Goal: Information Seeking & Learning: Learn about a topic

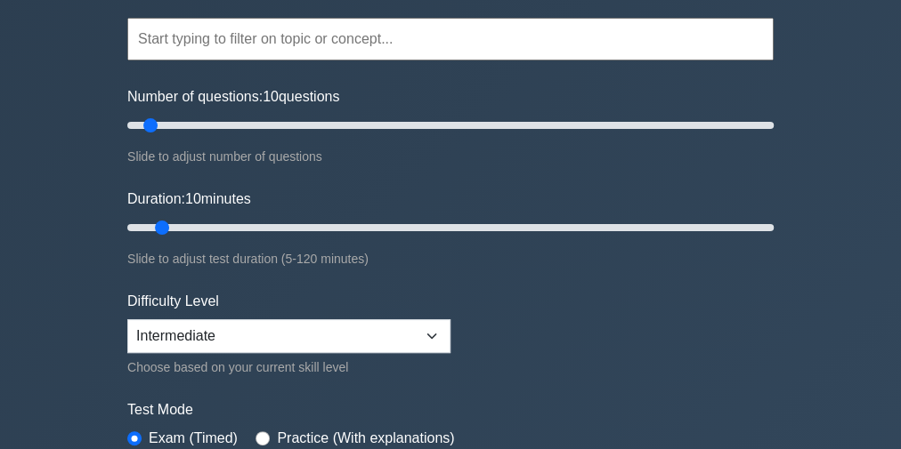
scroll to position [142, 0]
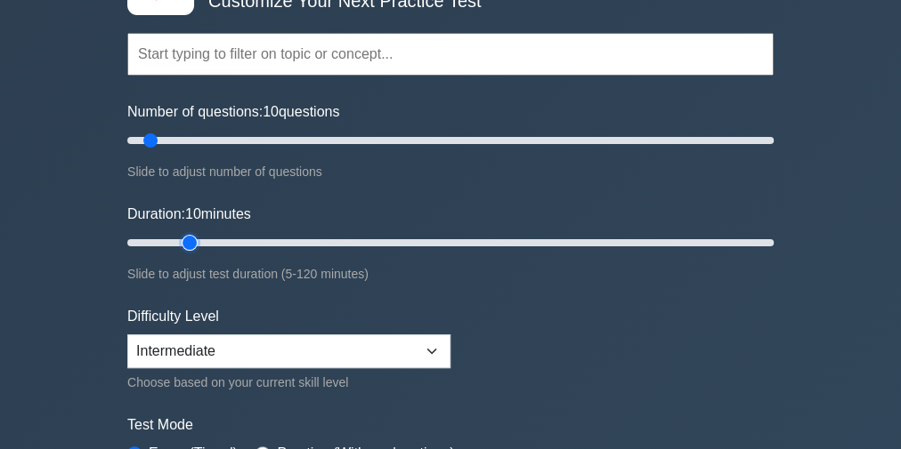
type input "15"
click at [184, 242] on input "Duration: 10 minutes" at bounding box center [450, 242] width 646 height 21
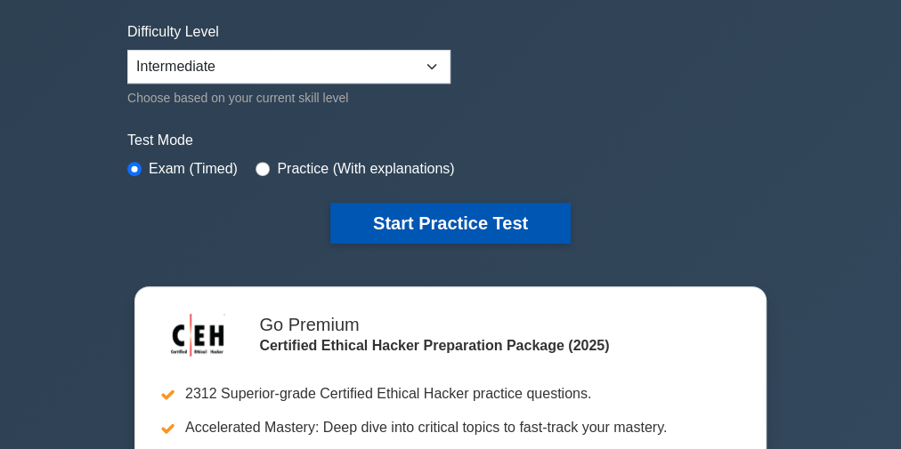
click at [401, 213] on button "Start Practice Test" at bounding box center [450, 223] width 240 height 41
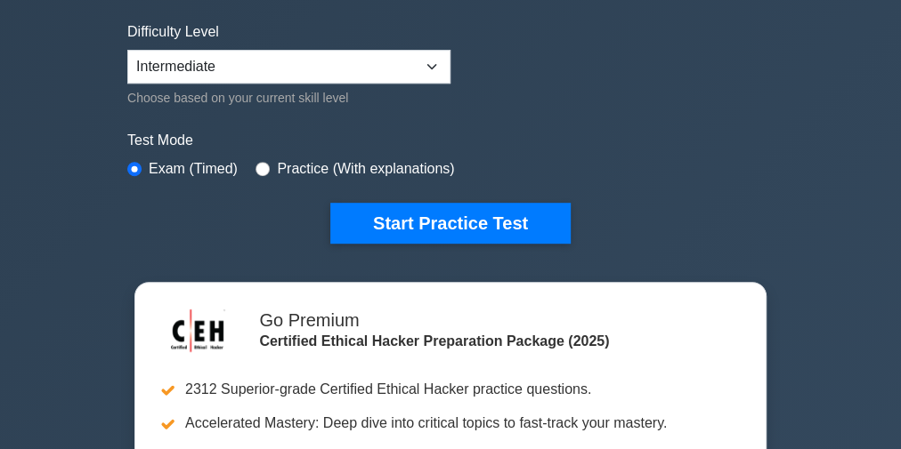
scroll to position [447, 0]
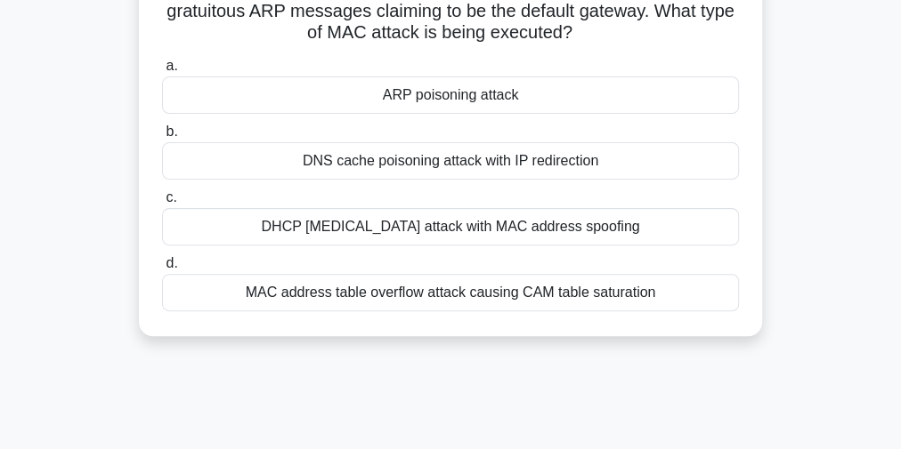
scroll to position [142, 0]
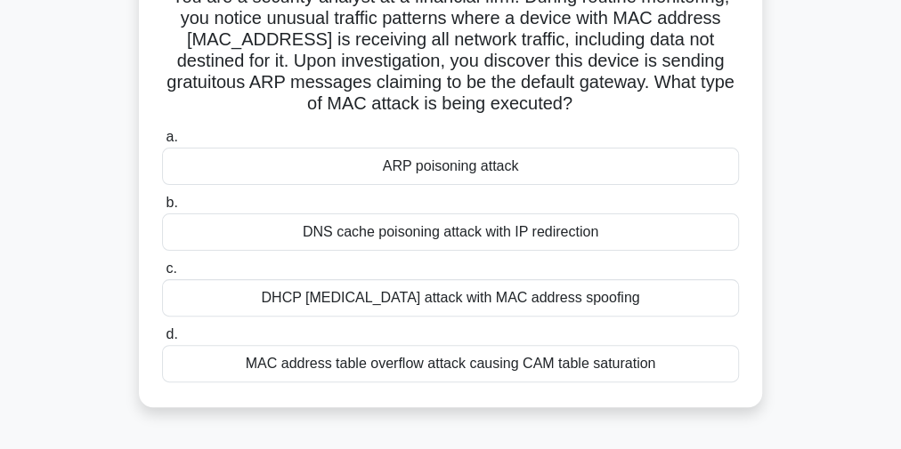
click at [396, 299] on div "DHCP [MEDICAL_DATA] attack with MAC address spoofing" at bounding box center [450, 297] width 577 height 37
click at [162, 275] on input "c. DHCP starvation attack with MAC address spoofing" at bounding box center [162, 269] width 0 height 12
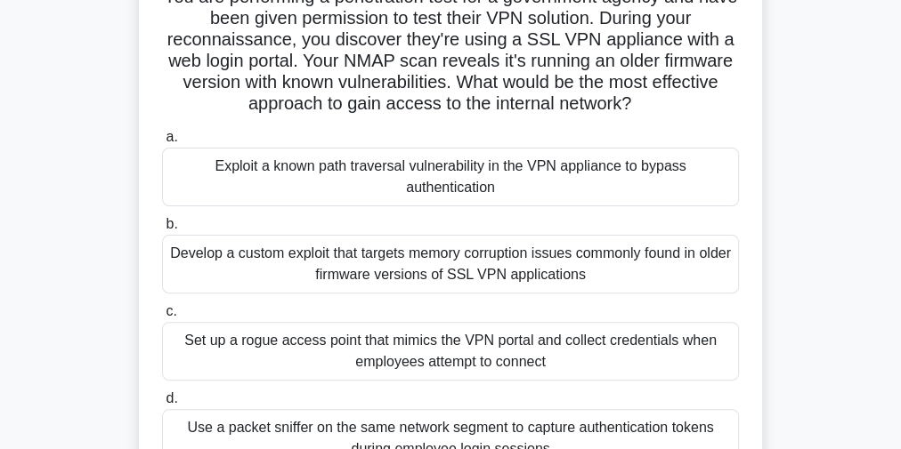
click at [479, 34] on h5 "You are performing a penetration test for a government agency and have been giv…" at bounding box center [450, 51] width 580 height 130
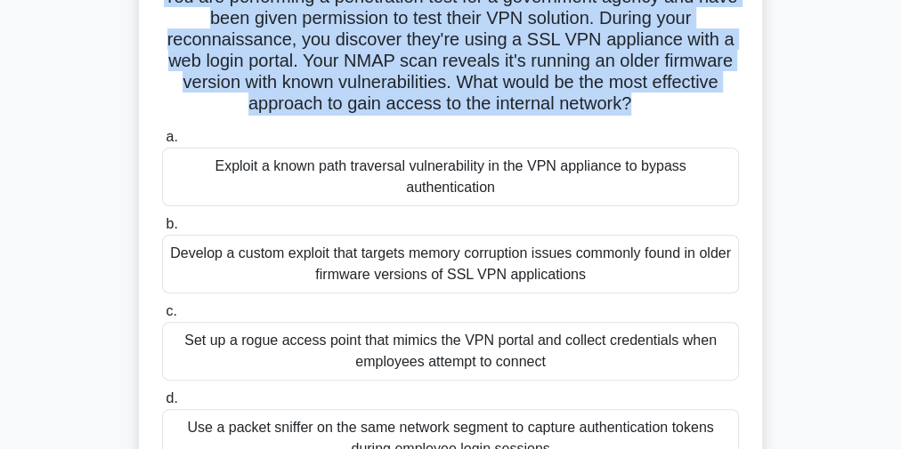
click at [479, 34] on h5 "You are performing a penetration test for a government agency and have been giv…" at bounding box center [450, 51] width 580 height 130
copy div "You are performing a penetration test for a government agency and have been giv…"
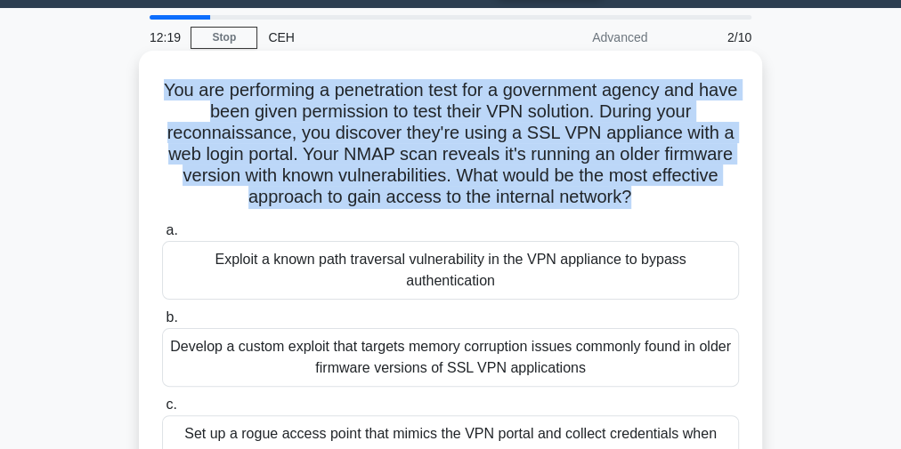
scroll to position [71, 0]
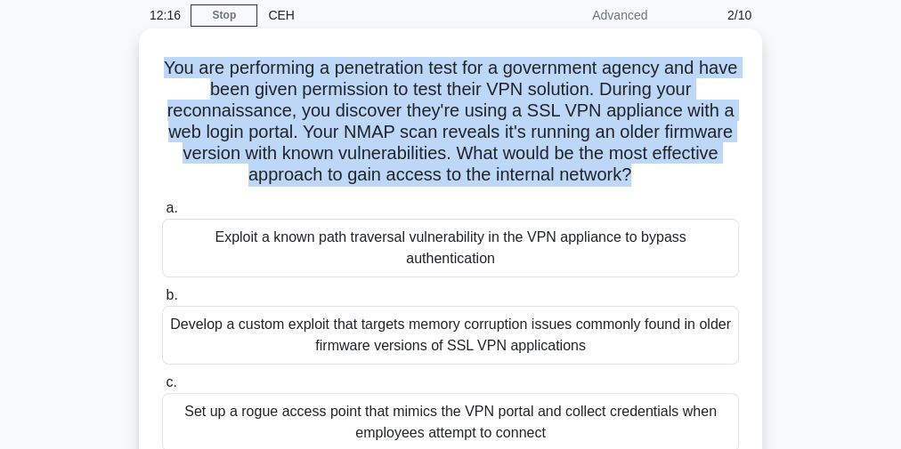
click at [250, 78] on h5 "You are performing a penetration test for a government agency and have been giv…" at bounding box center [450, 122] width 580 height 130
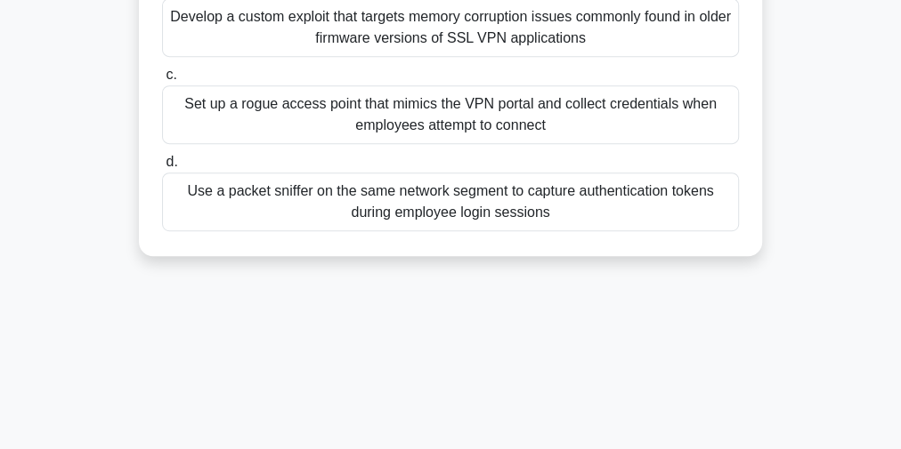
scroll to position [512, 0]
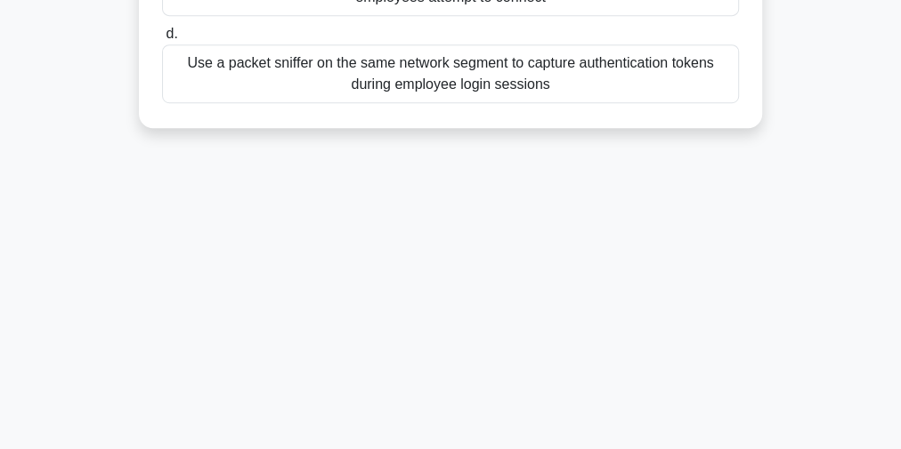
drag, startPoint x: 172, startPoint y: 70, endPoint x: 617, endPoint y: 464, distance: 594.0
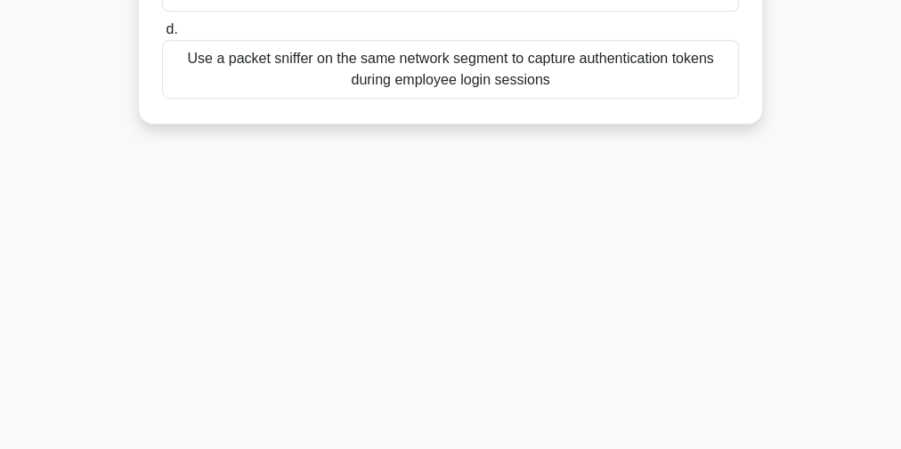
copy div "You are performing a penetration test for a government agency and have been giv…"
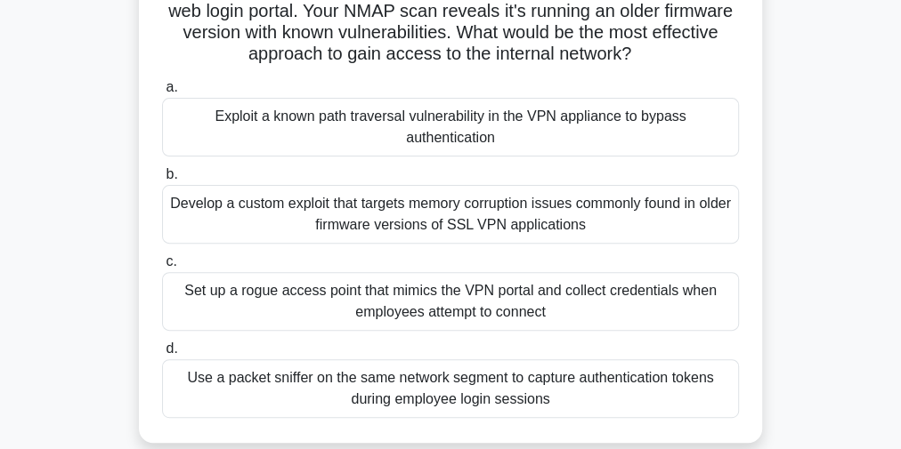
scroll to position [85, 0]
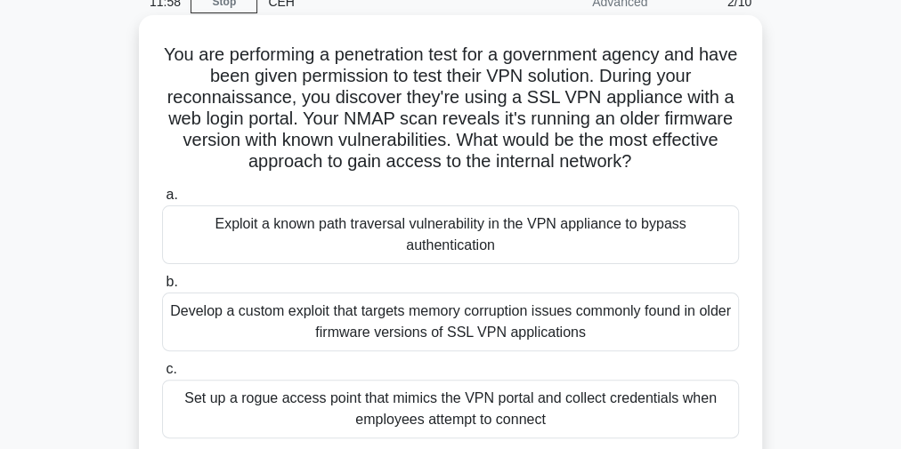
click at [336, 239] on div "Exploit a known path traversal vulnerability in the VPN appliance to bypass aut…" at bounding box center [450, 235] width 577 height 59
click at [162, 201] on input "a. Exploit a known path traversal vulnerability in the VPN appliance to bypass …" at bounding box center [162, 196] width 0 height 12
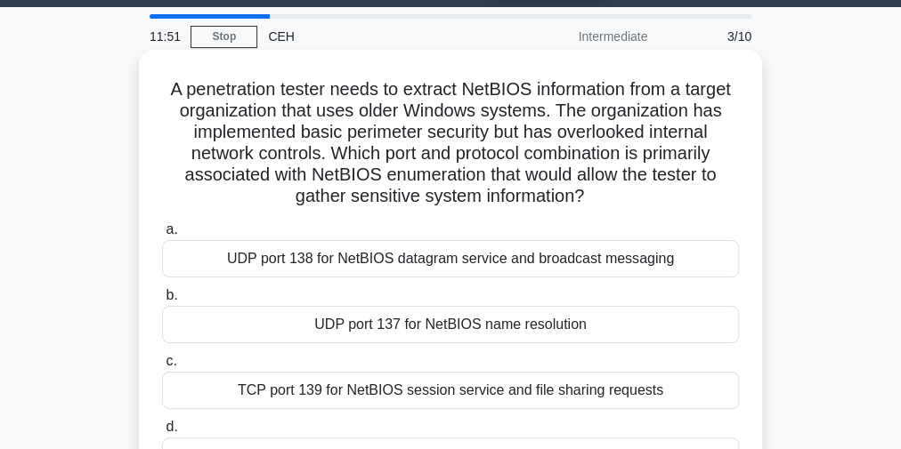
scroll to position [71, 0]
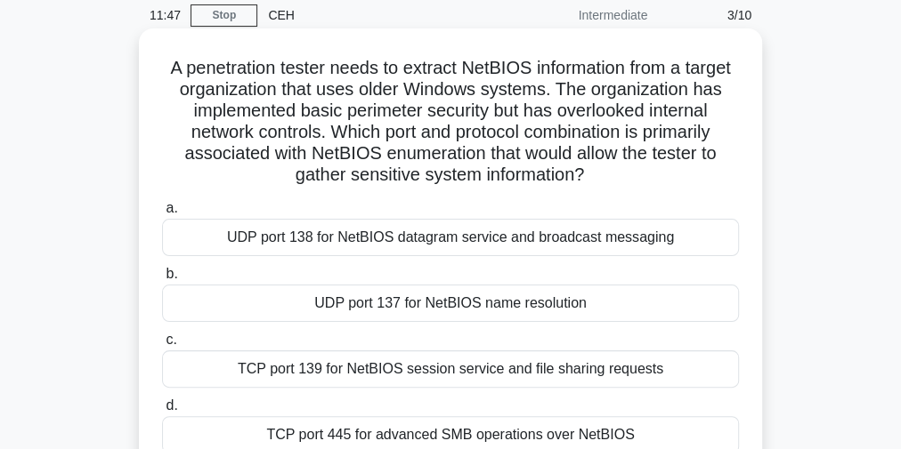
click at [416, 109] on h5 "A penetration tester needs to extract NetBIOS information from a target organiz…" at bounding box center [450, 122] width 580 height 130
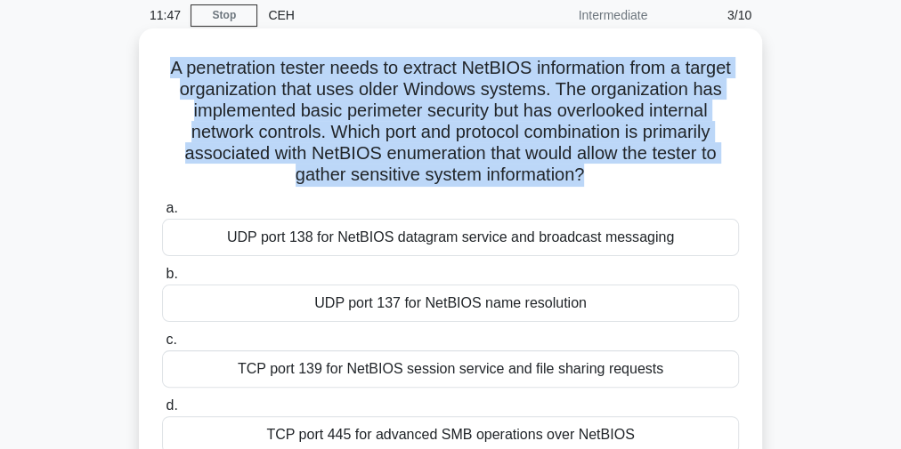
click at [416, 109] on h5 "A penetration tester needs to extract NetBIOS information from a target organiz…" at bounding box center [450, 122] width 580 height 130
copy div "A penetration tester needs to extract NetBIOS information from a target organiz…"
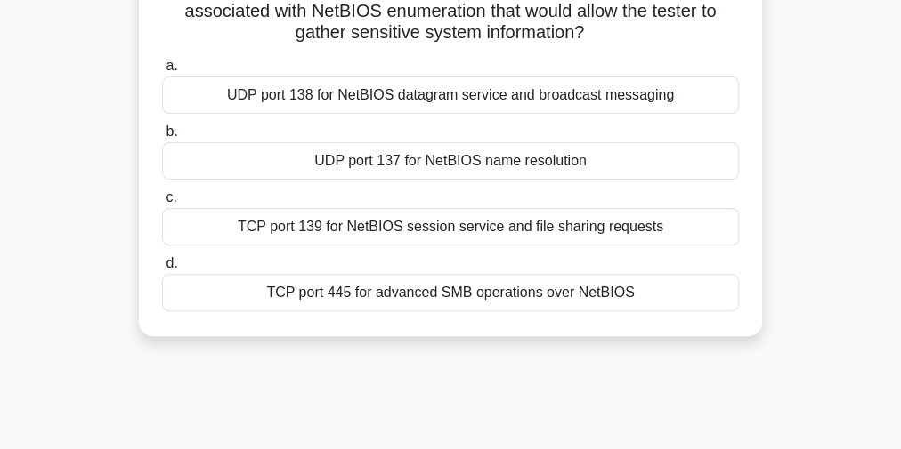
click at [522, 156] on div "UDP port 137 for NetBIOS name resolution" at bounding box center [450, 160] width 577 height 37
click at [162, 138] on input "b. UDP port 137 for NetBIOS name resolution" at bounding box center [162, 132] width 0 height 12
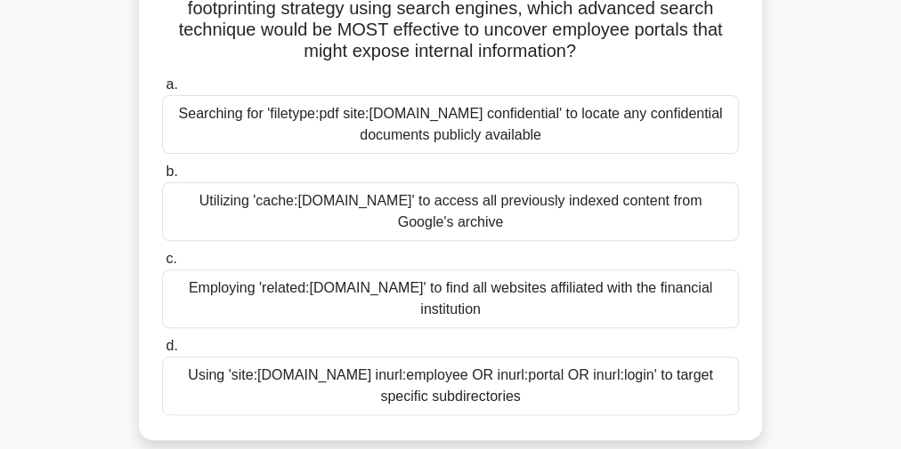
scroll to position [285, 0]
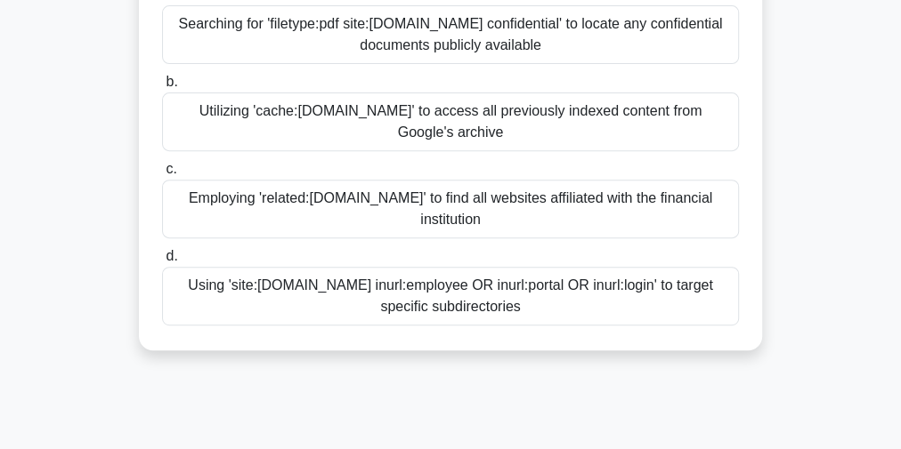
click at [392, 296] on div "Using 'site:[DOMAIN_NAME] inurl:employee OR inurl:portal OR inurl:login' to tar…" at bounding box center [450, 296] width 577 height 59
click at [162, 263] on input "d. Using 'site:globalfinance.com inurl:employee OR inurl:portal OR inurl:login'…" at bounding box center [162, 257] width 0 height 12
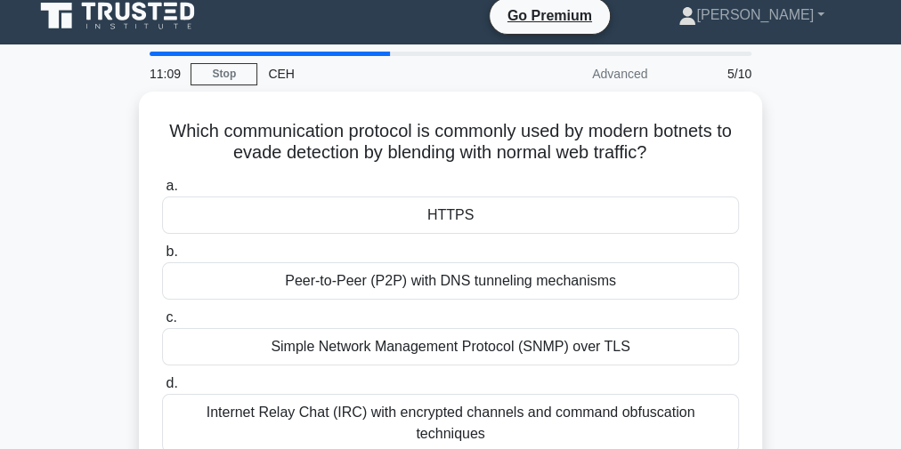
scroll to position [0, 0]
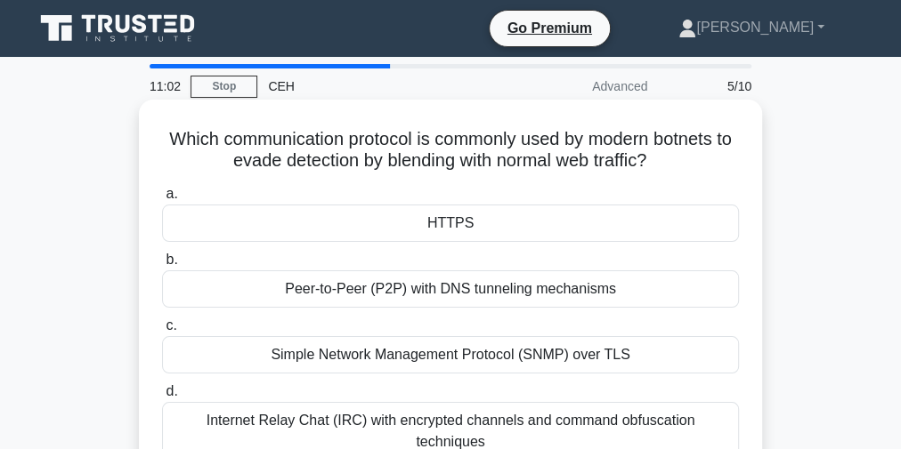
click at [476, 150] on h5 "Which communication protocol is commonly used by modern botnets to evade detect…" at bounding box center [450, 150] width 580 height 45
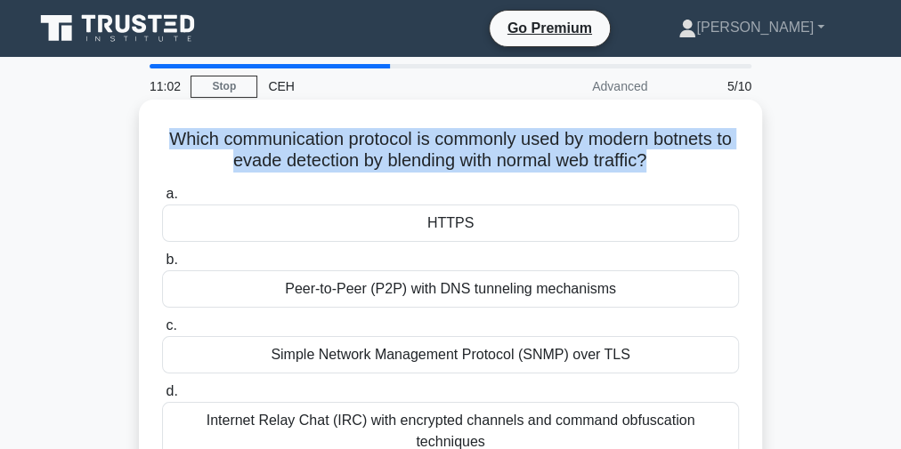
click at [476, 150] on h5 "Which communication protocol is commonly used by modern botnets to evade detect…" at bounding box center [450, 150] width 580 height 45
copy div "Which communication protocol is commonly used by modern botnets to evade detect…"
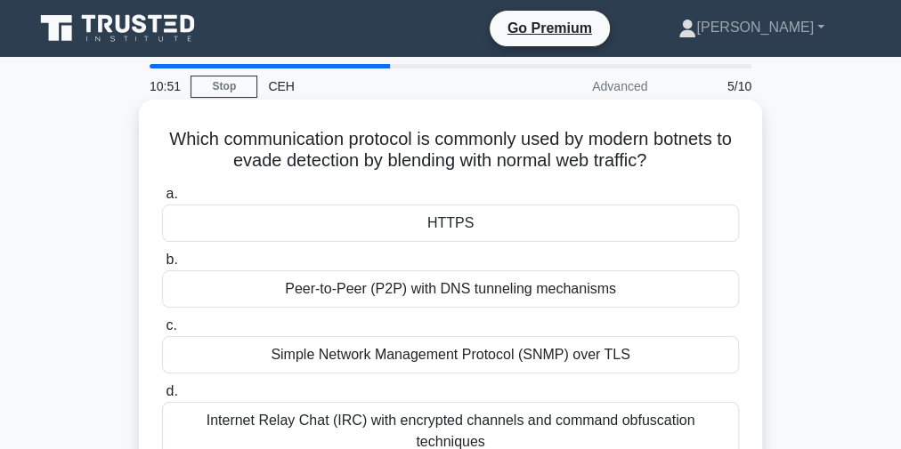
click at [456, 220] on div "HTTPS" at bounding box center [450, 223] width 577 height 37
click at [162, 200] on input "a. HTTPS" at bounding box center [162, 195] width 0 height 12
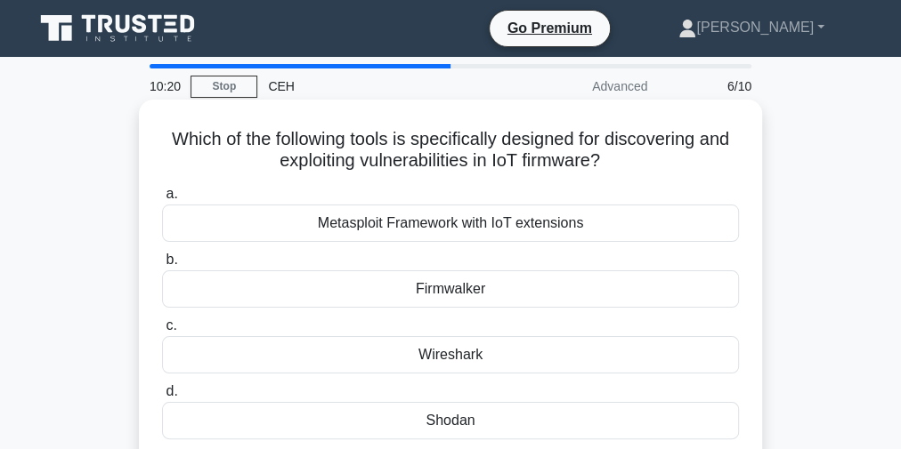
click at [440, 142] on h5 "Which of the following tools is specifically designed for discovering and explo…" at bounding box center [450, 150] width 580 height 45
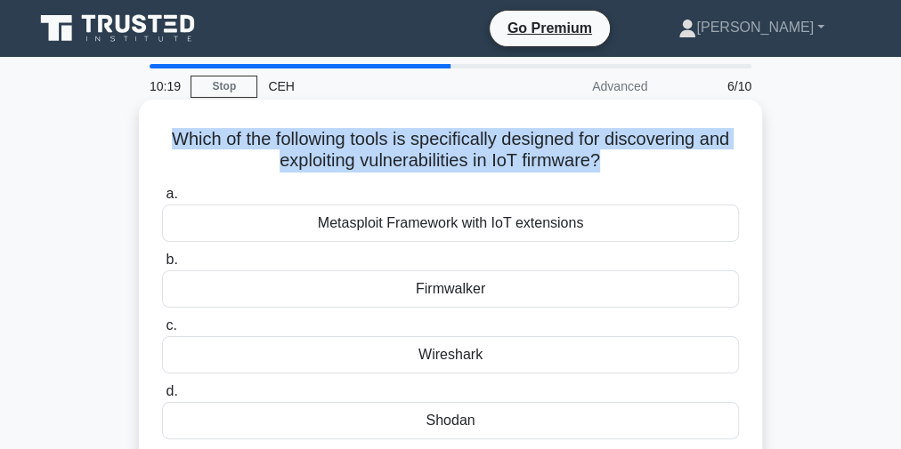
click at [440, 142] on h5 "Which of the following tools is specifically designed for discovering and explo…" at bounding box center [450, 150] width 580 height 45
copy div "Which of the following tools is specifically designed for discovering and explo…"
drag, startPoint x: 203, startPoint y: 213, endPoint x: 563, endPoint y: 419, distance: 415.4
click at [563, 419] on div "a. Metasploit Framework with IoT extensions b. Firmwalker c. d." at bounding box center [450, 311] width 598 height 263
copy div "Metasploit Framework with IoT extensions b. Firmwalker c. Wireshark d. Shodan"
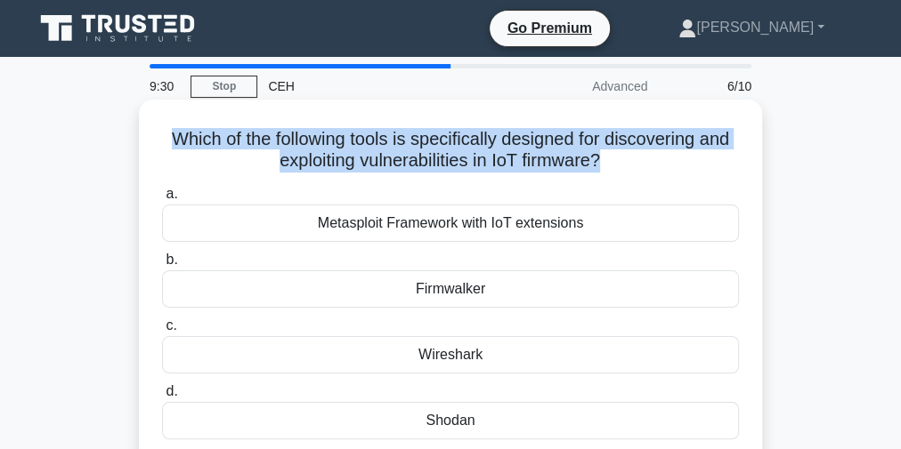
click at [425, 290] on div "Firmwalker" at bounding box center [450, 289] width 577 height 37
click at [162, 266] on input "b. Firmwalker" at bounding box center [162, 261] width 0 height 12
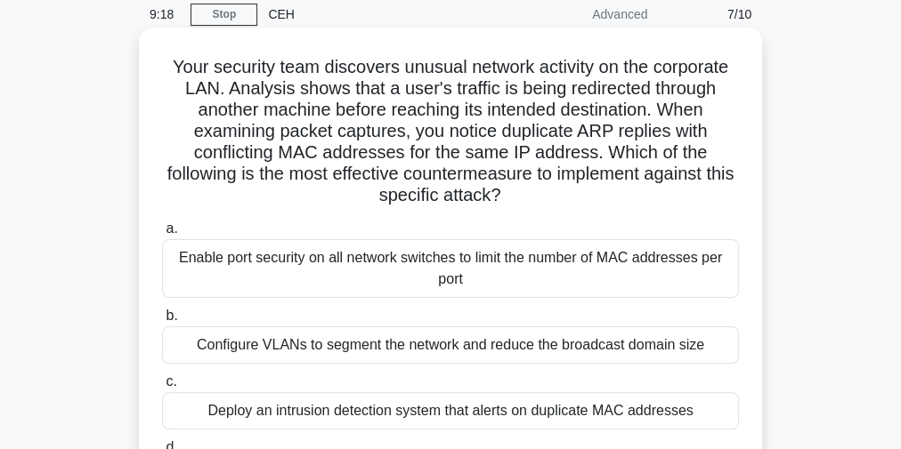
scroll to position [142, 0]
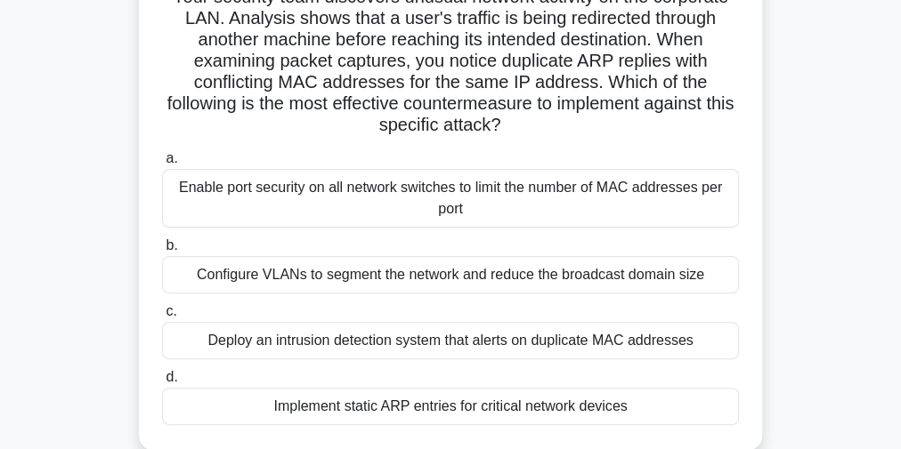
click at [430, 62] on h5 "Your security team discovers unusual network activity on the corporate LAN. Ana…" at bounding box center [450, 61] width 580 height 151
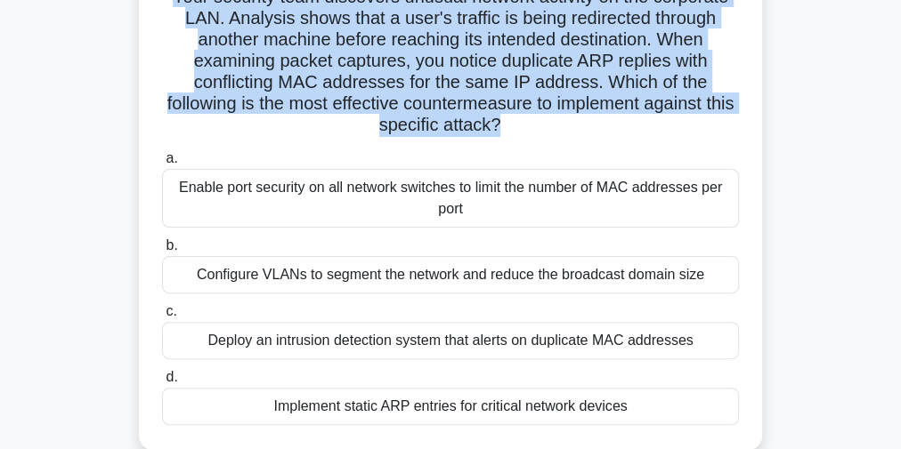
click at [430, 62] on h5 "Your security team discovers unusual network activity on the corporate LAN. Ana…" at bounding box center [450, 61] width 580 height 151
copy div "Your security team discovers unusual network activity on the corporate LAN. Ana…"
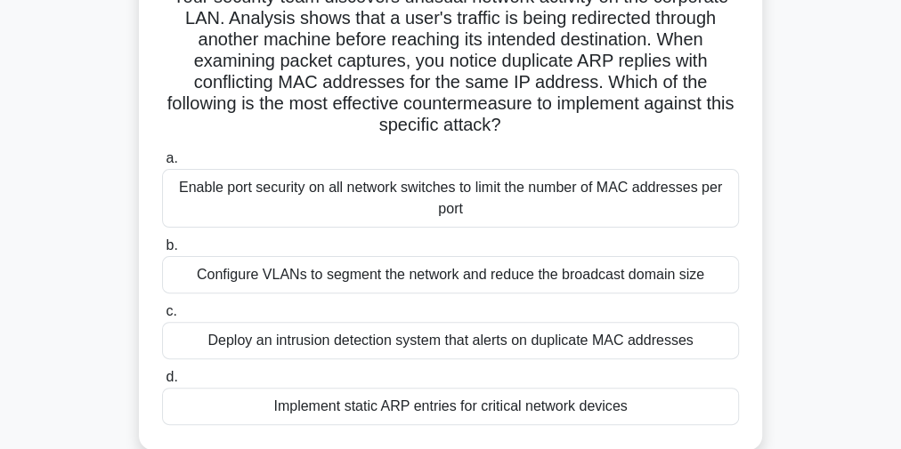
click at [424, 409] on div "Implement static ARP entries for critical network devices" at bounding box center [450, 406] width 577 height 37
click at [162, 384] on input "d. Implement static ARP entries for critical network devices" at bounding box center [162, 378] width 0 height 12
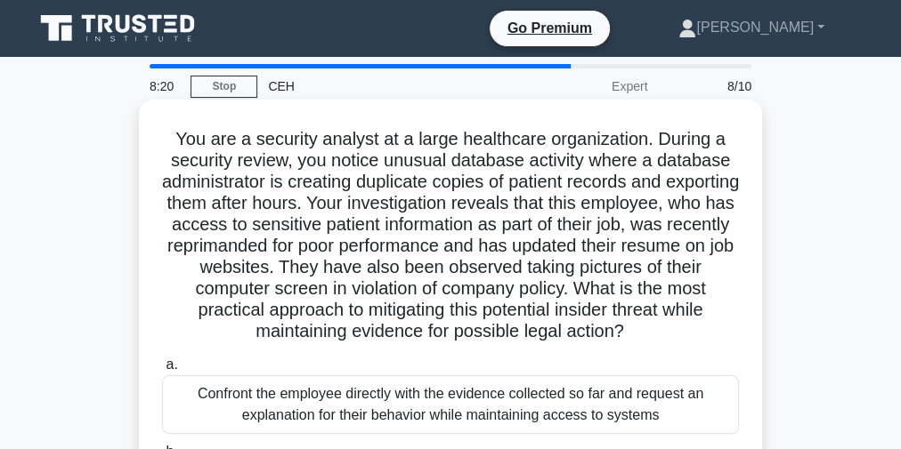
scroll to position [0, 0]
click at [446, 212] on h5 "You are a security analyst at a large healthcare organization. During a securit…" at bounding box center [450, 235] width 580 height 215
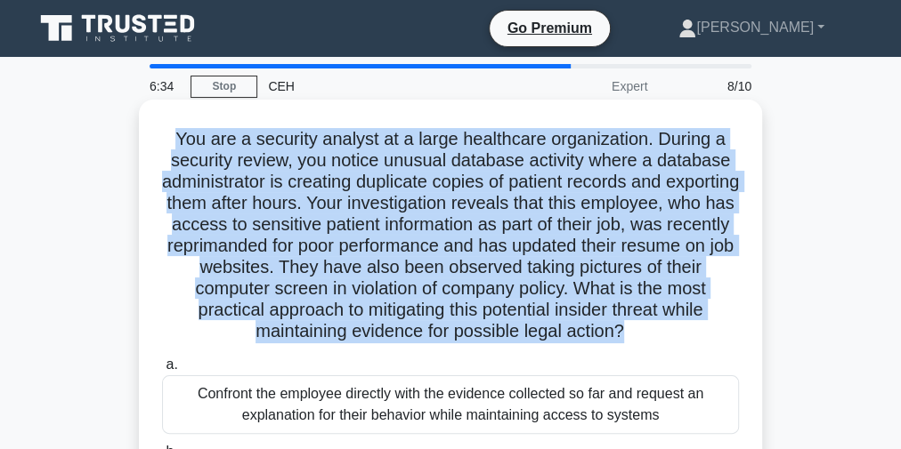
click at [446, 212] on h5 "You are a security analyst at a large healthcare organization. During a securit…" at bounding box center [450, 235] width 580 height 215
copy div "You are a security analyst at a large healthcare organization. During a securit…"
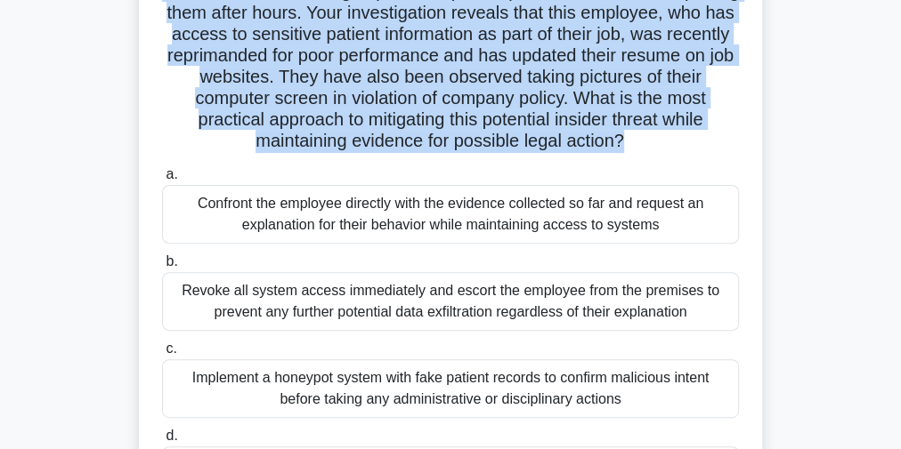
scroll to position [214, 0]
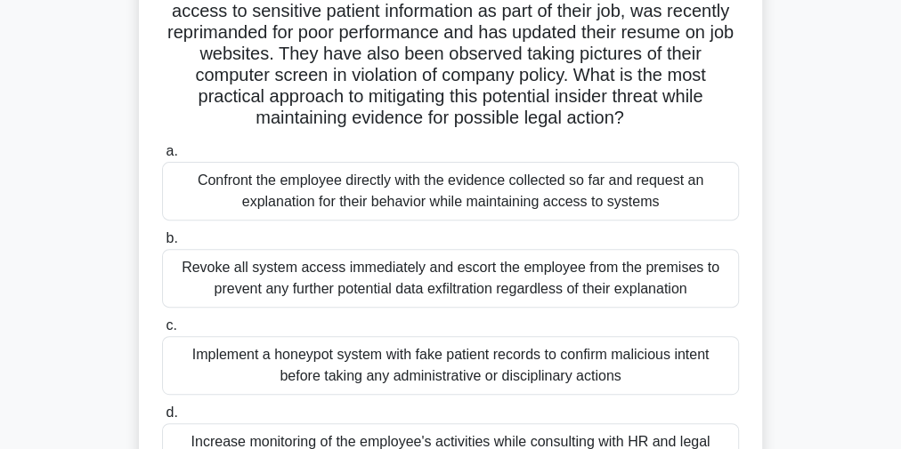
click at [503, 279] on div "Revoke all system access immediately and escort the employee from the premises …" at bounding box center [450, 278] width 577 height 59
click at [162, 245] on input "b. Revoke all system access immediately and escort the employee from the premis…" at bounding box center [162, 239] width 0 height 12
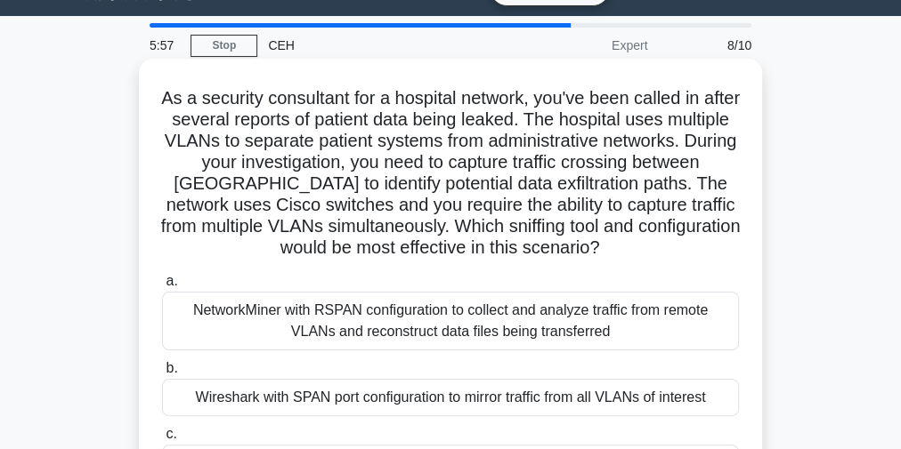
scroll to position [0, 0]
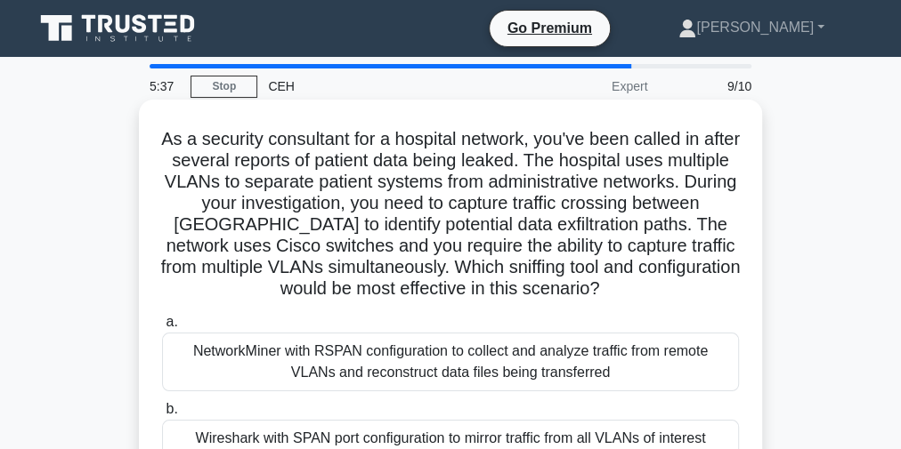
click at [432, 186] on h5 "As a security consultant for a hospital network, you've been called in after se…" at bounding box center [450, 214] width 580 height 173
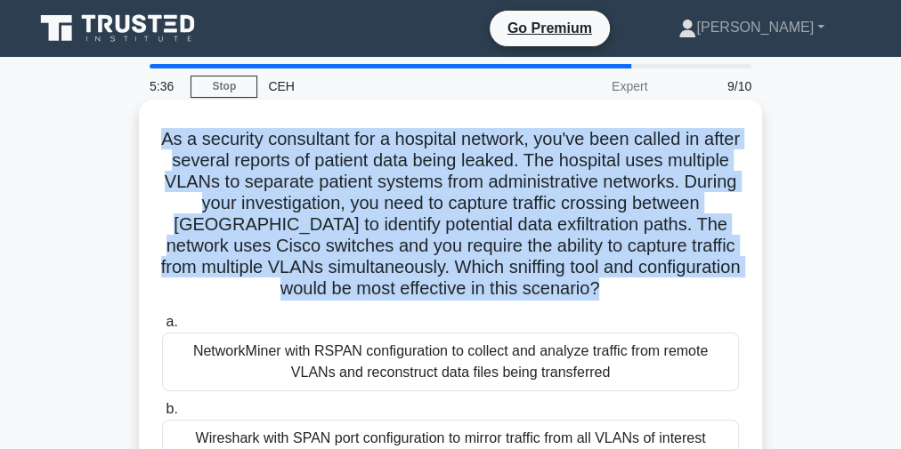
click at [432, 186] on h5 "As a security consultant for a hospital network, you've been called in after se…" at bounding box center [450, 214] width 580 height 173
click at [432, 189] on h5 "As a security consultant for a hospital network, you've been called in after se…" at bounding box center [450, 214] width 580 height 173
copy div "As a security consultant for a hospital network, you've been called in after se…"
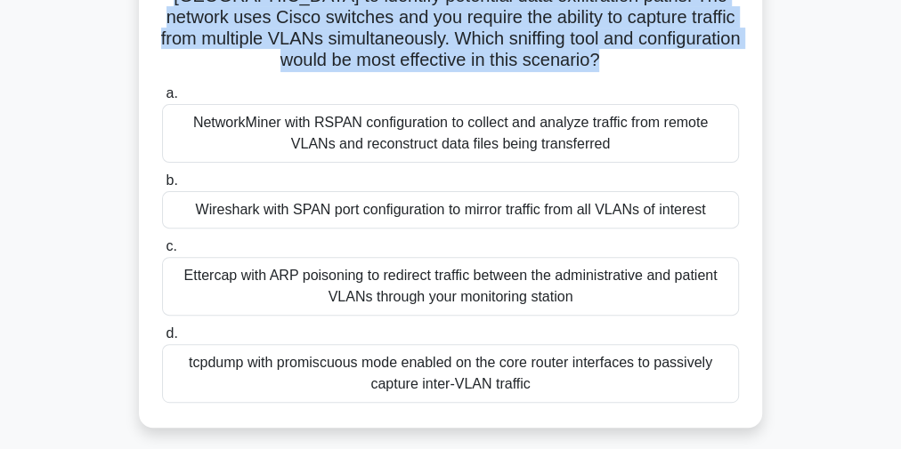
scroll to position [142, 0]
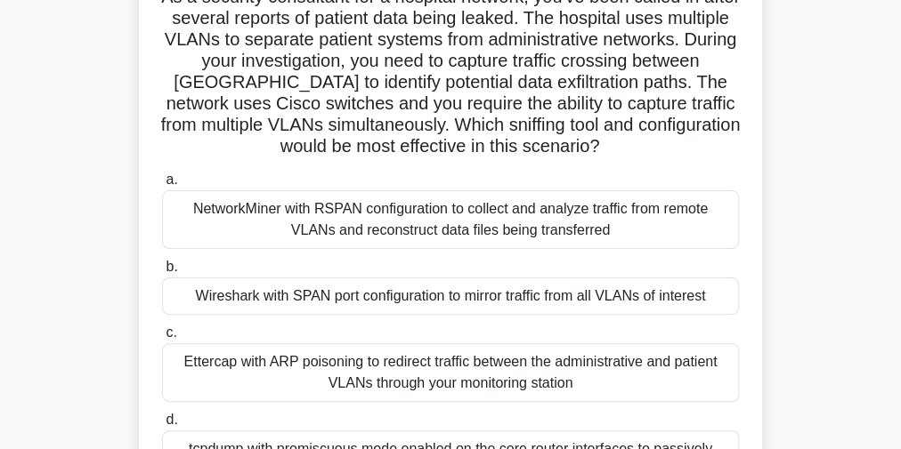
click at [506, 283] on div "Wireshark with SPAN port configuration to mirror traffic from all VLANs of inte…" at bounding box center [450, 296] width 577 height 37
click at [162, 273] on input "b. Wireshark with SPAN port configuration to mirror traffic from all VLANs of i…" at bounding box center [162, 268] width 0 height 12
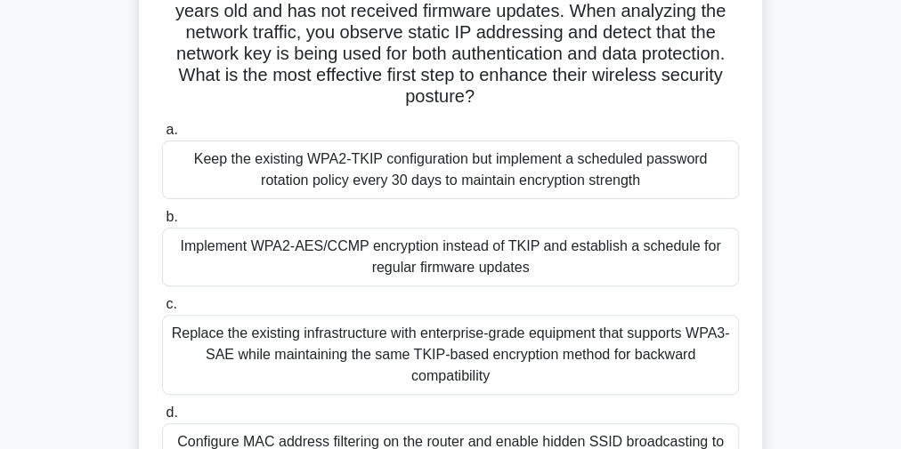
scroll to position [0, 0]
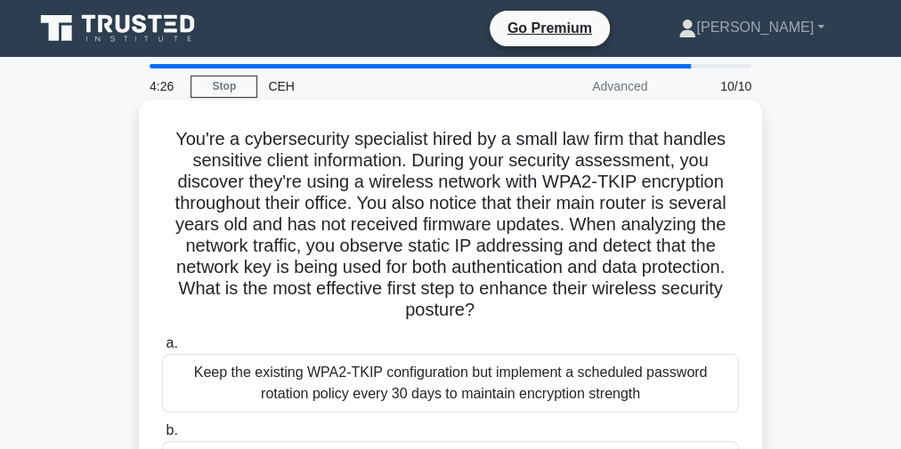
click at [389, 214] on h5 "You're a cybersecurity specialist hired by a small law firm that handles sensit…" at bounding box center [450, 225] width 580 height 194
click at [383, 218] on h5 "You're a cybersecurity specialist hired by a small law firm that handles sensit…" at bounding box center [450, 225] width 580 height 194
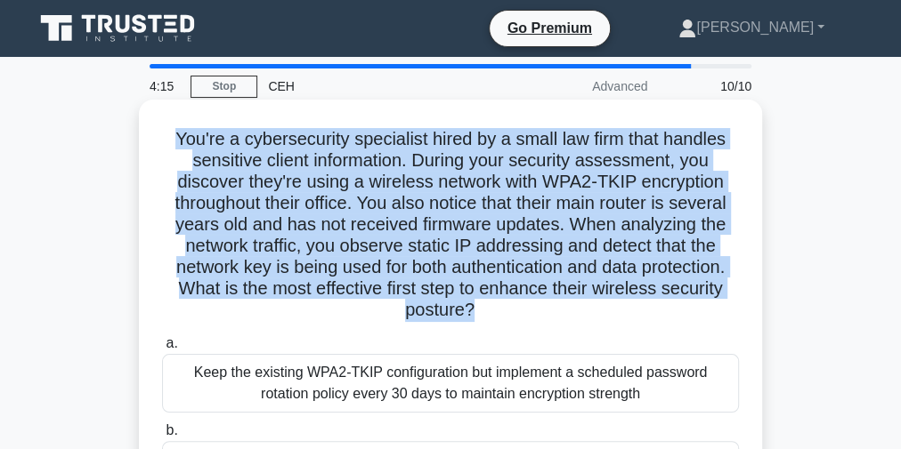
click at [383, 218] on h5 "You're a cybersecurity specialist hired by a small law firm that handles sensit…" at bounding box center [450, 225] width 580 height 194
copy div "You're a cybersecurity specialist hired by a small law firm that handles sensit…"
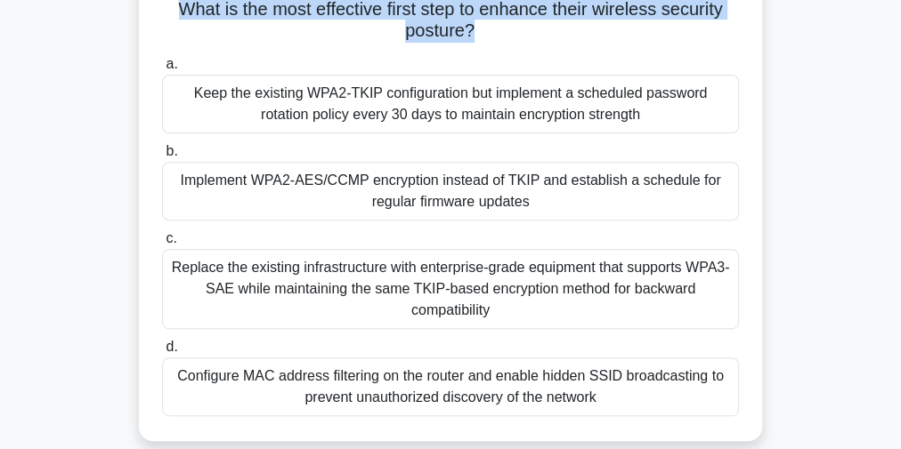
scroll to position [285, 0]
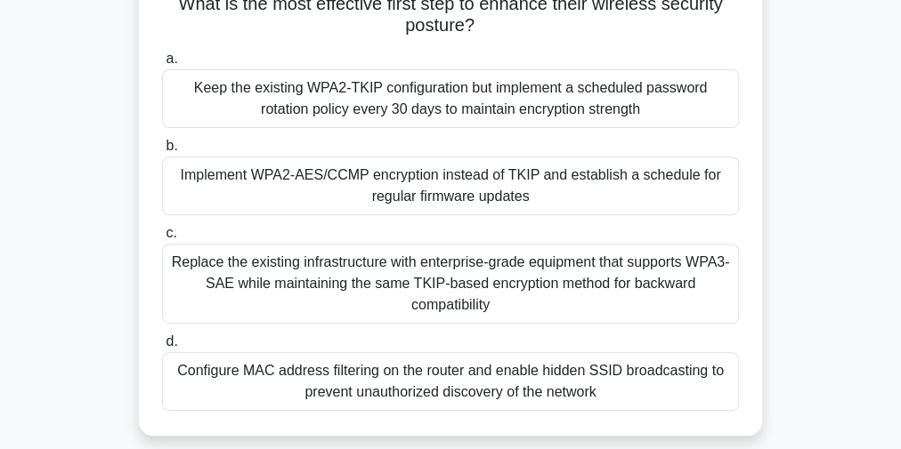
click at [536, 189] on div "Implement WPA2-AES/CCMP encryption instead of TKIP and establish a schedule for…" at bounding box center [450, 186] width 577 height 59
click at [162, 152] on input "b. Implement WPA2-AES/CCMP encryption instead of TKIP and establish a schedule …" at bounding box center [162, 147] width 0 height 12
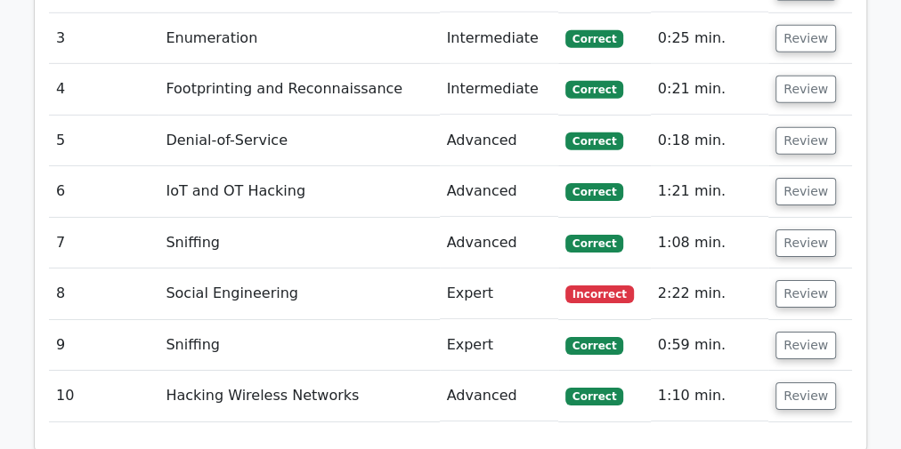
scroll to position [2848, 0]
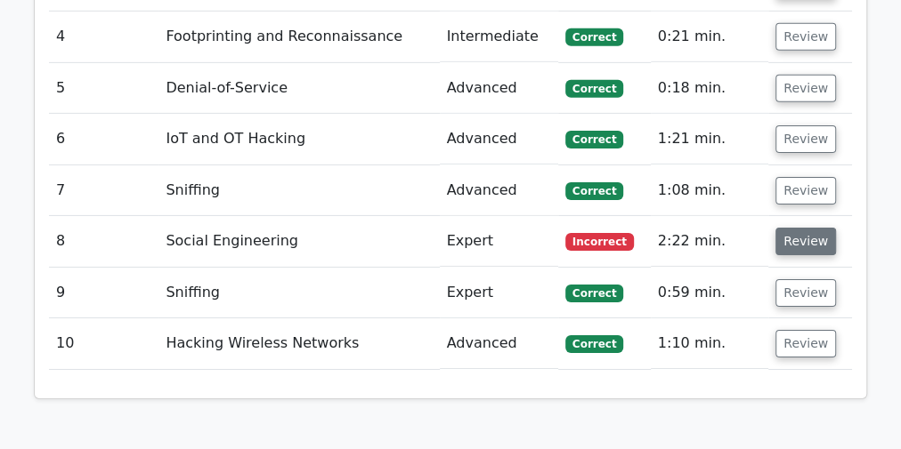
click at [789, 228] on button "Review" at bounding box center [805, 242] width 61 height 28
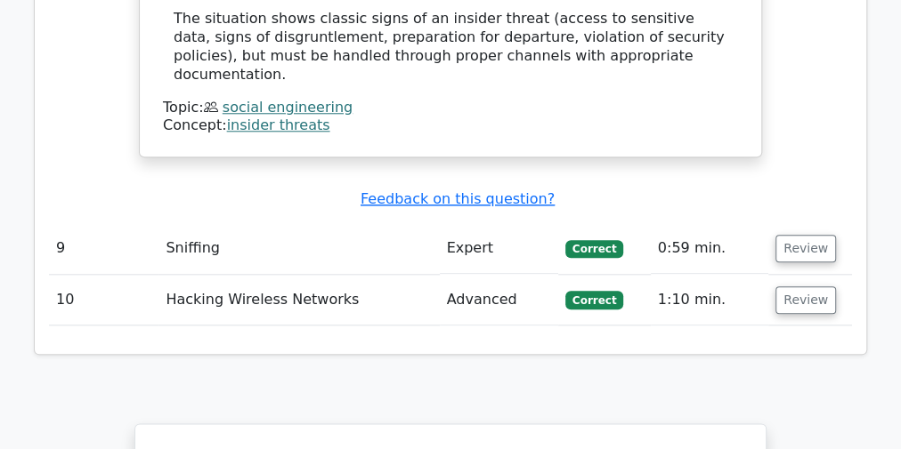
scroll to position [4237, 0]
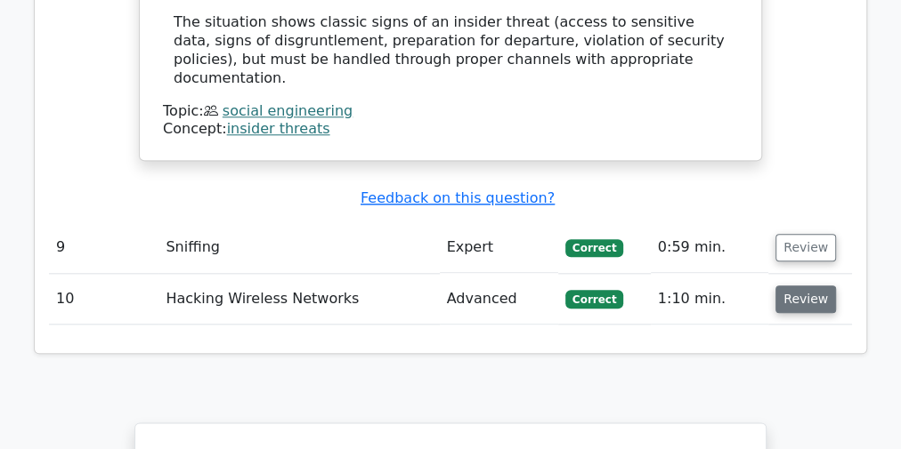
click at [796, 286] on button "Review" at bounding box center [805, 300] width 61 height 28
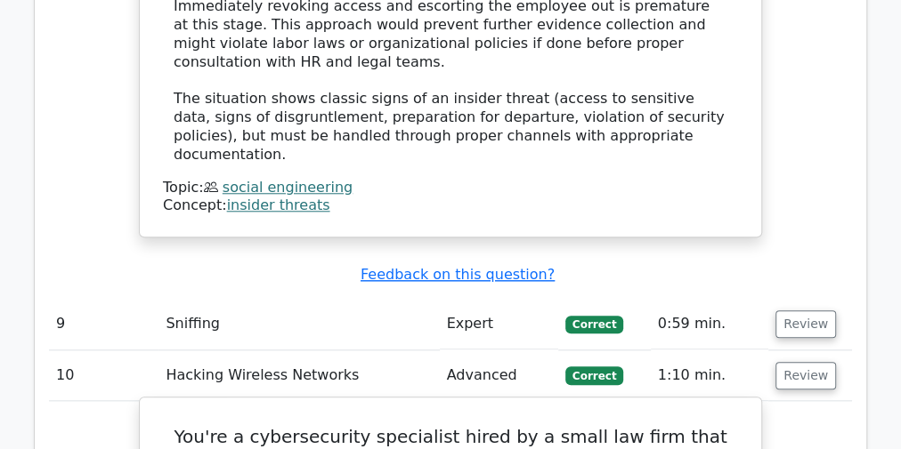
scroll to position [4119, 0]
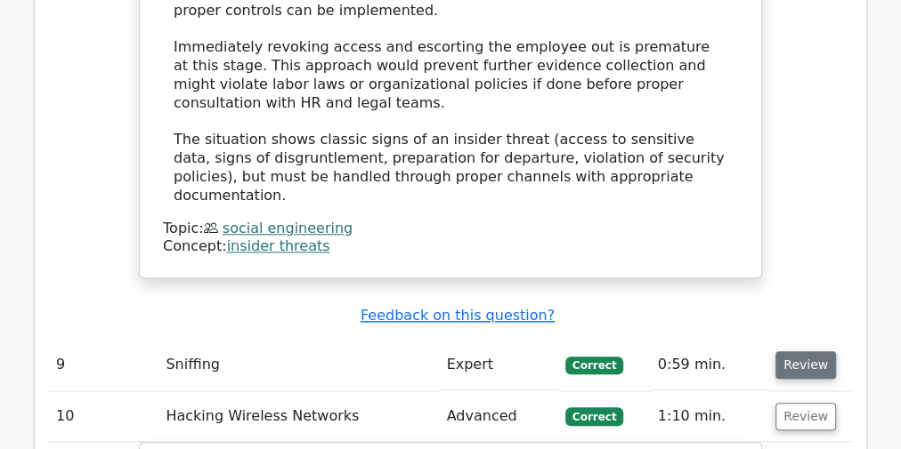
click at [793, 352] on button "Review" at bounding box center [805, 366] width 61 height 28
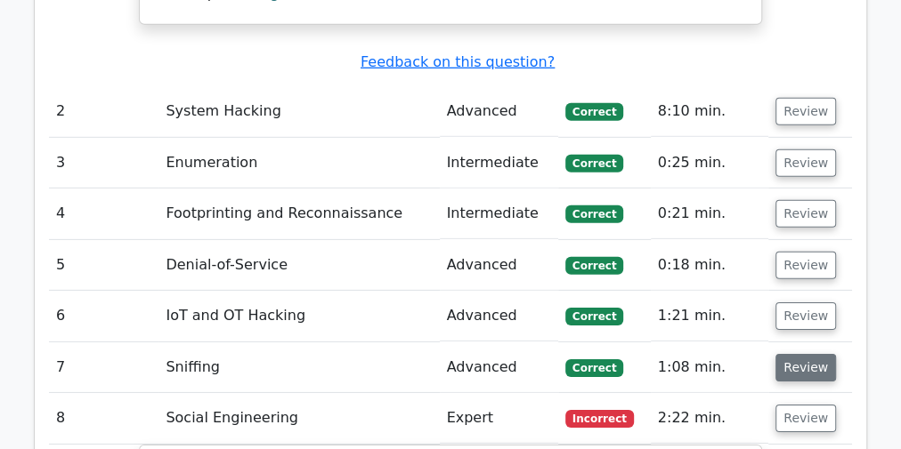
scroll to position [2624, 0]
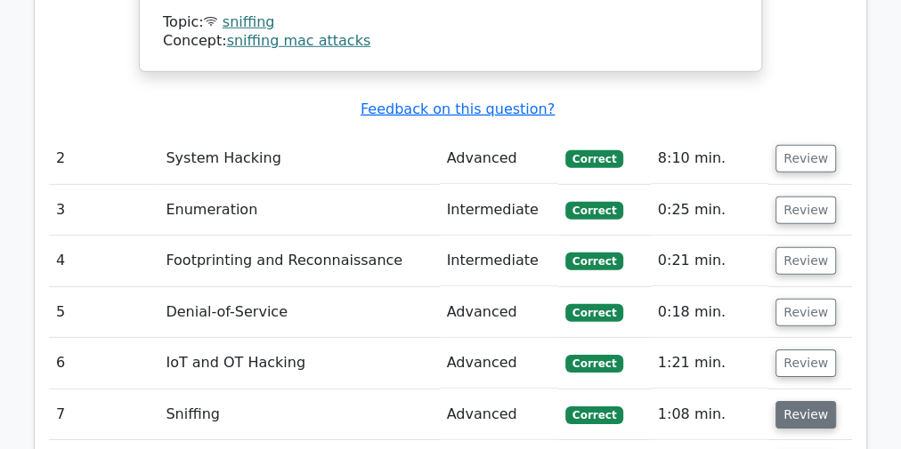
click at [800, 401] on button "Review" at bounding box center [805, 415] width 61 height 28
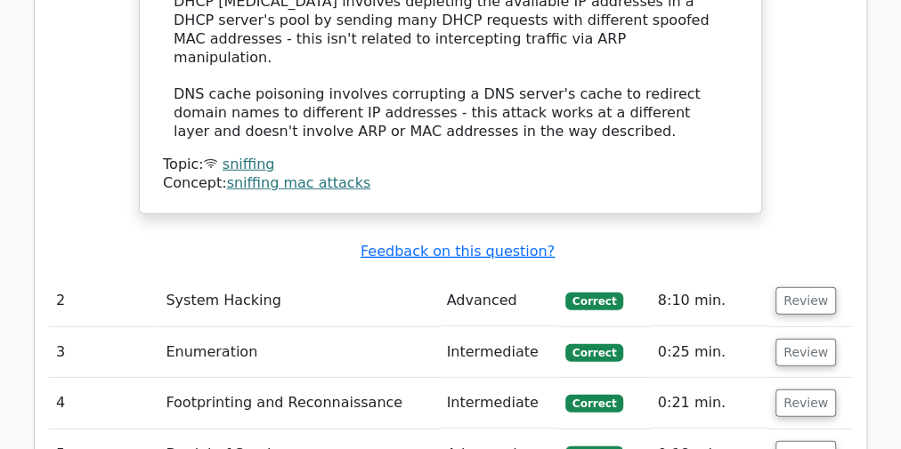
scroll to position [2766, 0]
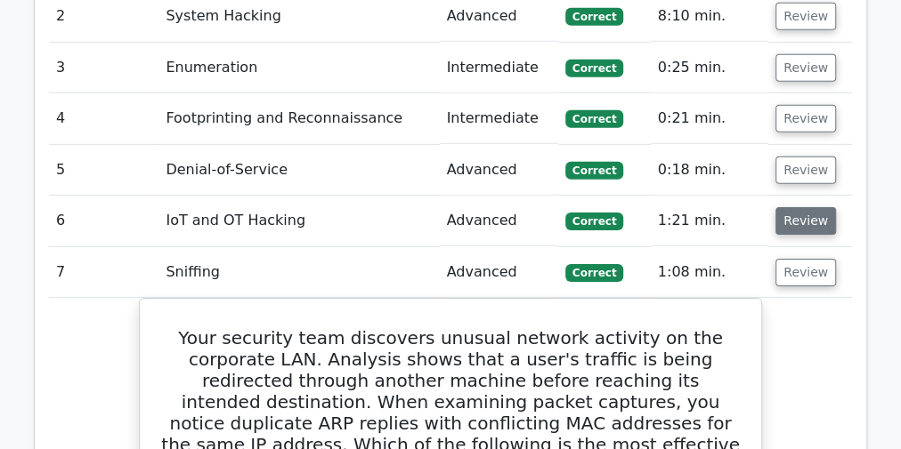
click at [775, 207] on button "Review" at bounding box center [805, 221] width 61 height 28
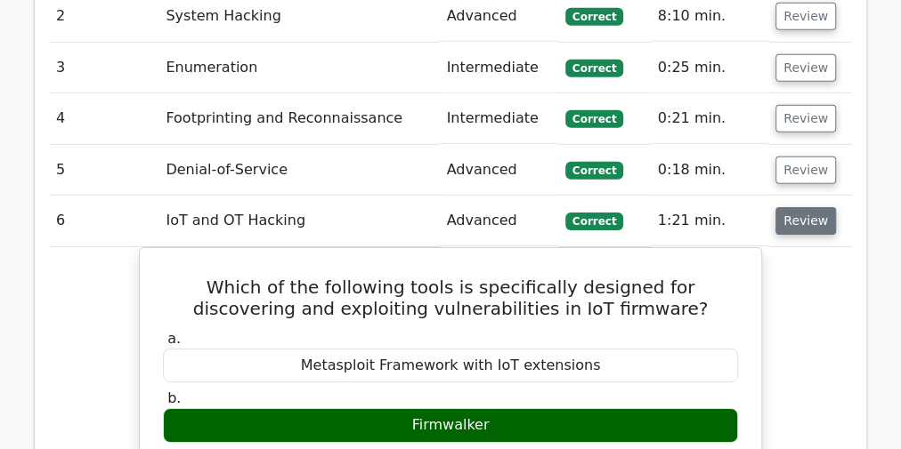
click at [797, 207] on button "Review" at bounding box center [805, 221] width 61 height 28
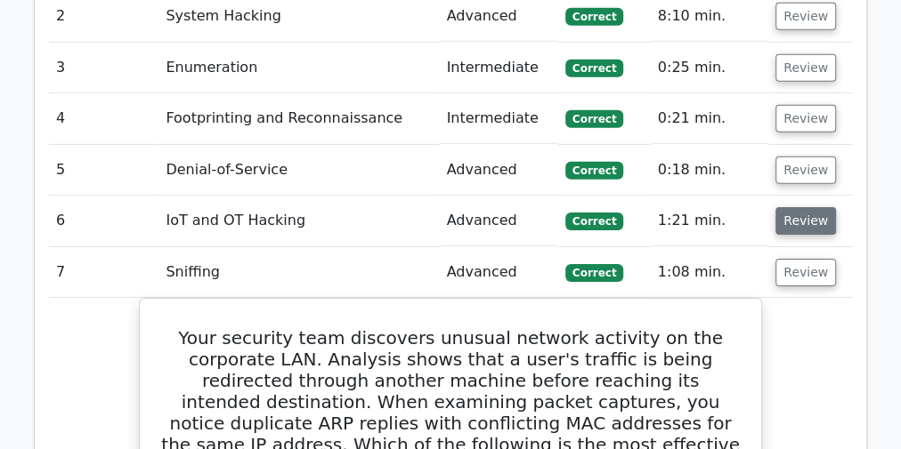
click at [821, 207] on button "Review" at bounding box center [805, 221] width 61 height 28
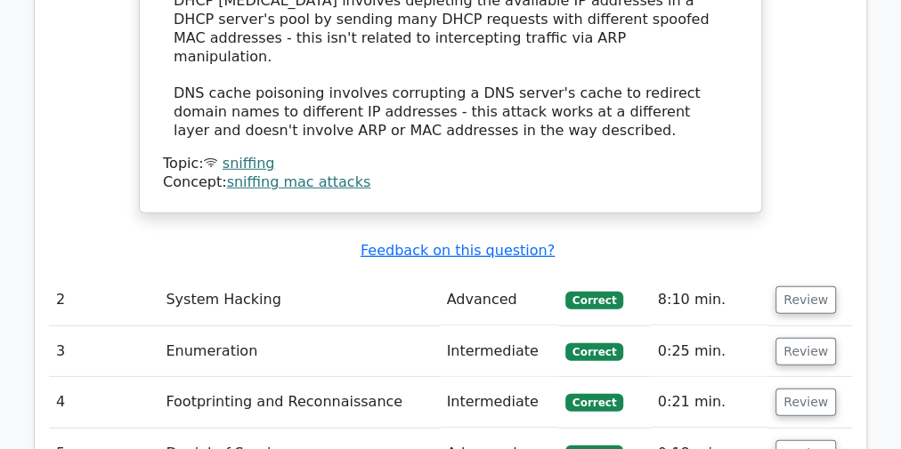
scroll to position [2481, 0]
click at [806, 441] on button "Review" at bounding box center [805, 455] width 61 height 28
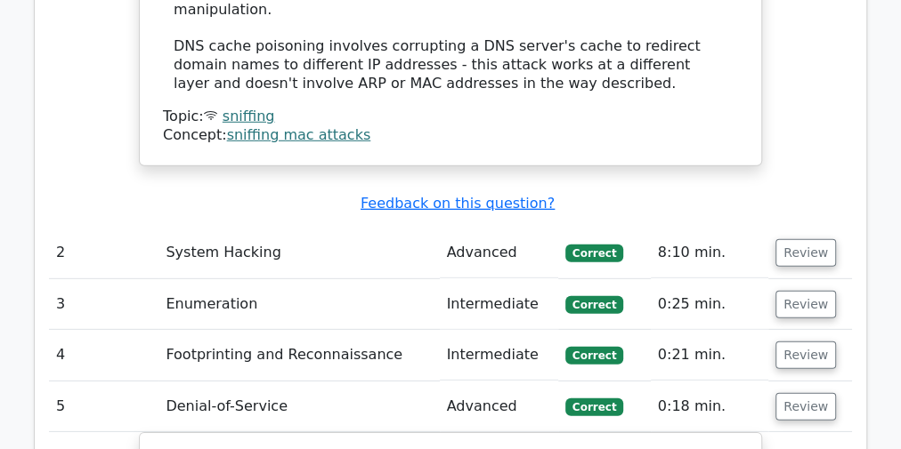
scroll to position [2553, 0]
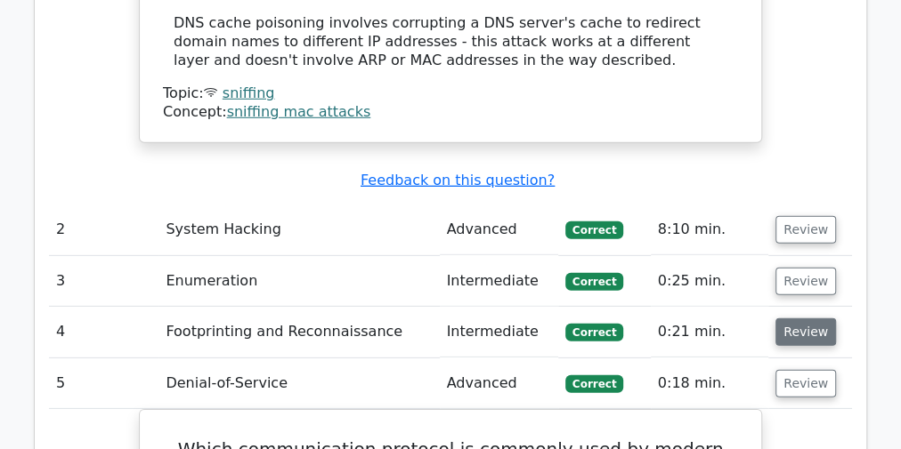
click at [806, 319] on button "Review" at bounding box center [805, 333] width 61 height 28
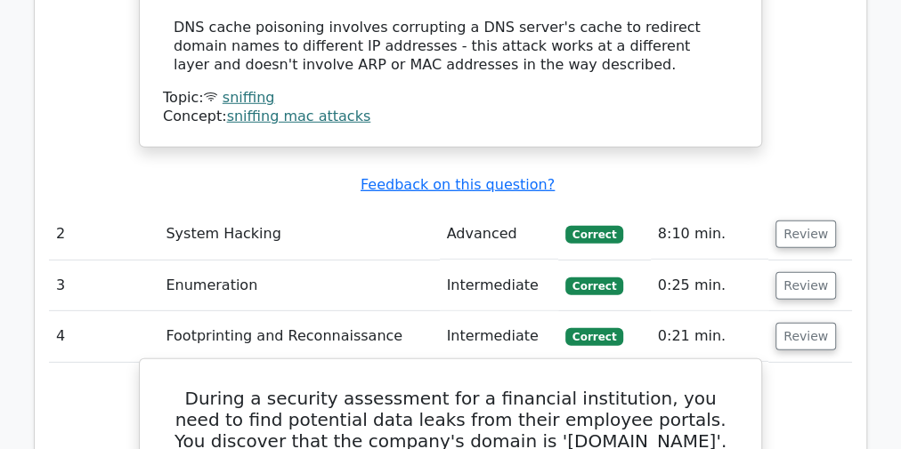
scroll to position [2624, 0]
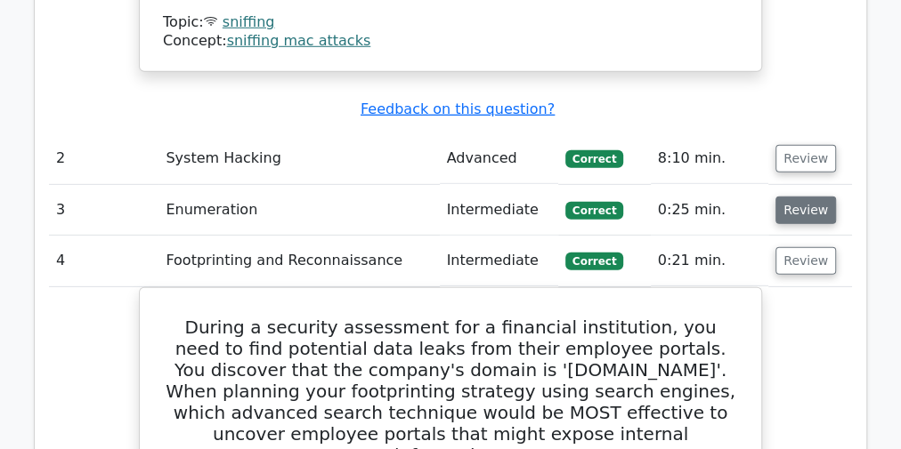
click at [789, 197] on button "Review" at bounding box center [805, 211] width 61 height 28
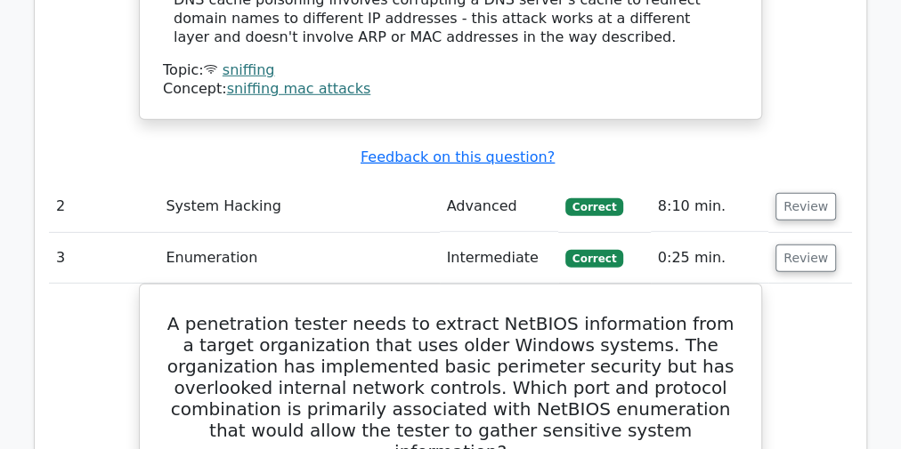
scroll to position [2481, 0]
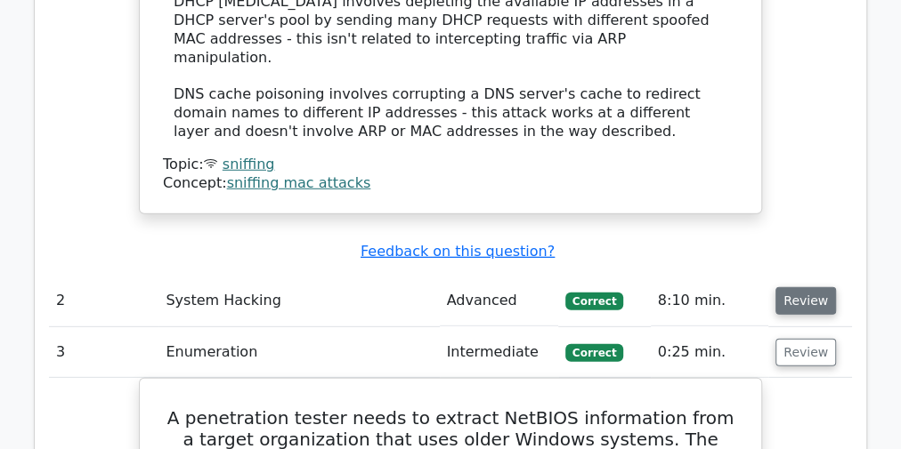
click at [806, 287] on button "Review" at bounding box center [805, 301] width 61 height 28
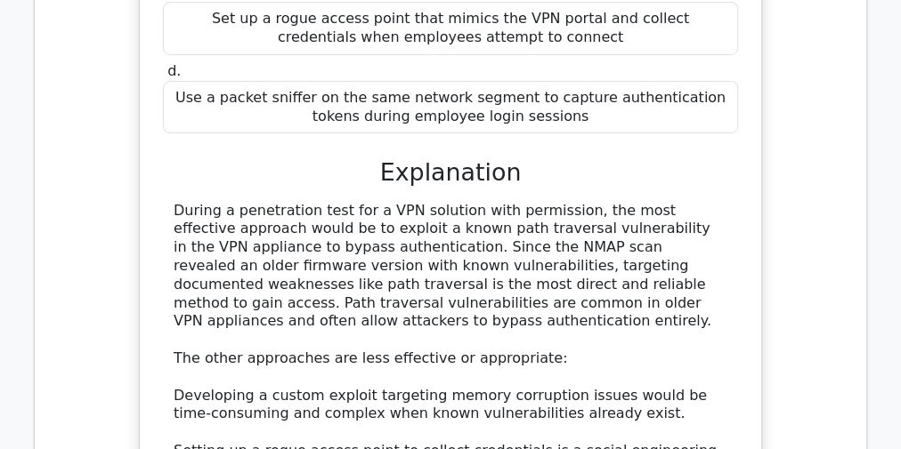
scroll to position [3122, 0]
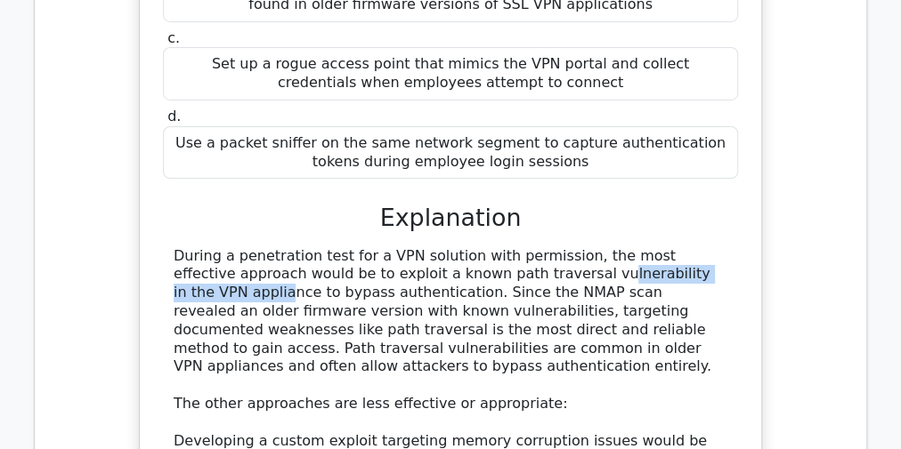
drag, startPoint x: 417, startPoint y: 100, endPoint x: 587, endPoint y: 96, distance: 170.0
click at [587, 247] on div "During a penetration test for a VPN solution with permission, the most effectiv…" at bounding box center [451, 441] width 554 height 389
copy div "path traversal vulnerability"
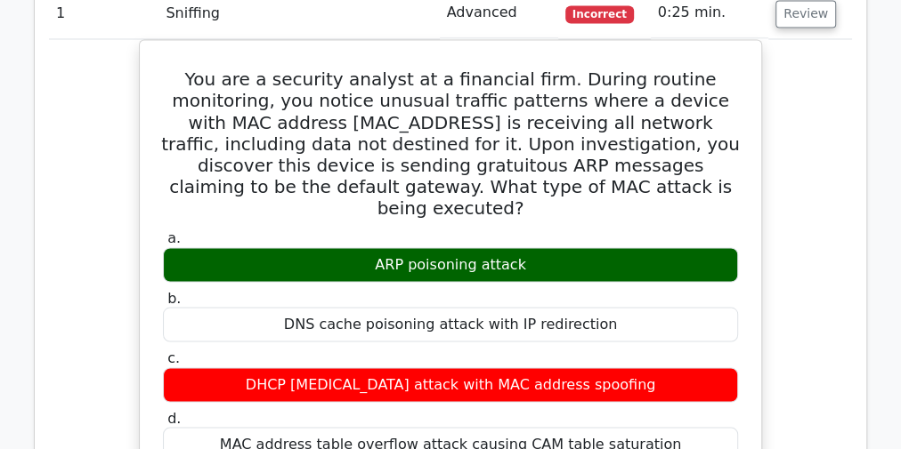
scroll to position [1342, 0]
